Goal: Task Accomplishment & Management: Manage account settings

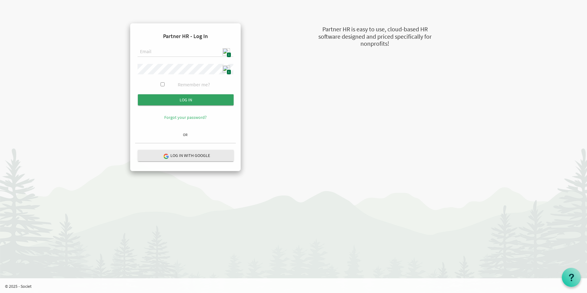
type input "[EMAIL_ADDRESS][DOMAIN_NAME]"
click at [213, 97] on input "Log in" at bounding box center [186, 99] width 96 height 11
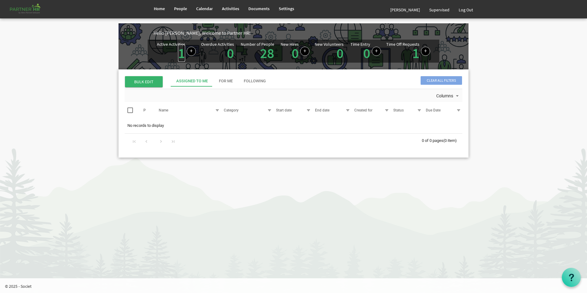
click at [182, 57] on link "1" at bounding box center [181, 52] width 7 height 17
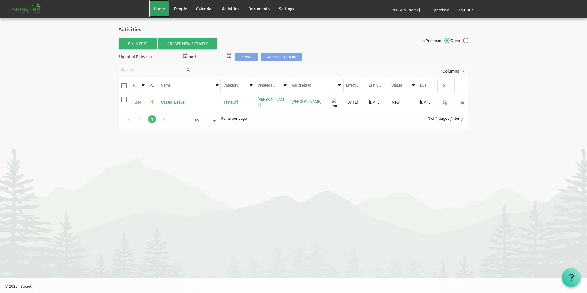
click at [160, 10] on span "Home" at bounding box center [159, 9] width 11 height 6
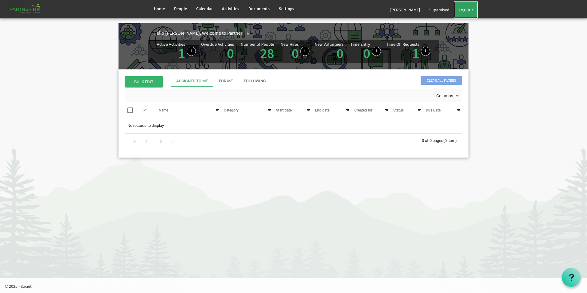
click at [466, 10] on link "Log Out" at bounding box center [466, 9] width 24 height 17
